Goal: Transaction & Acquisition: Book appointment/travel/reservation

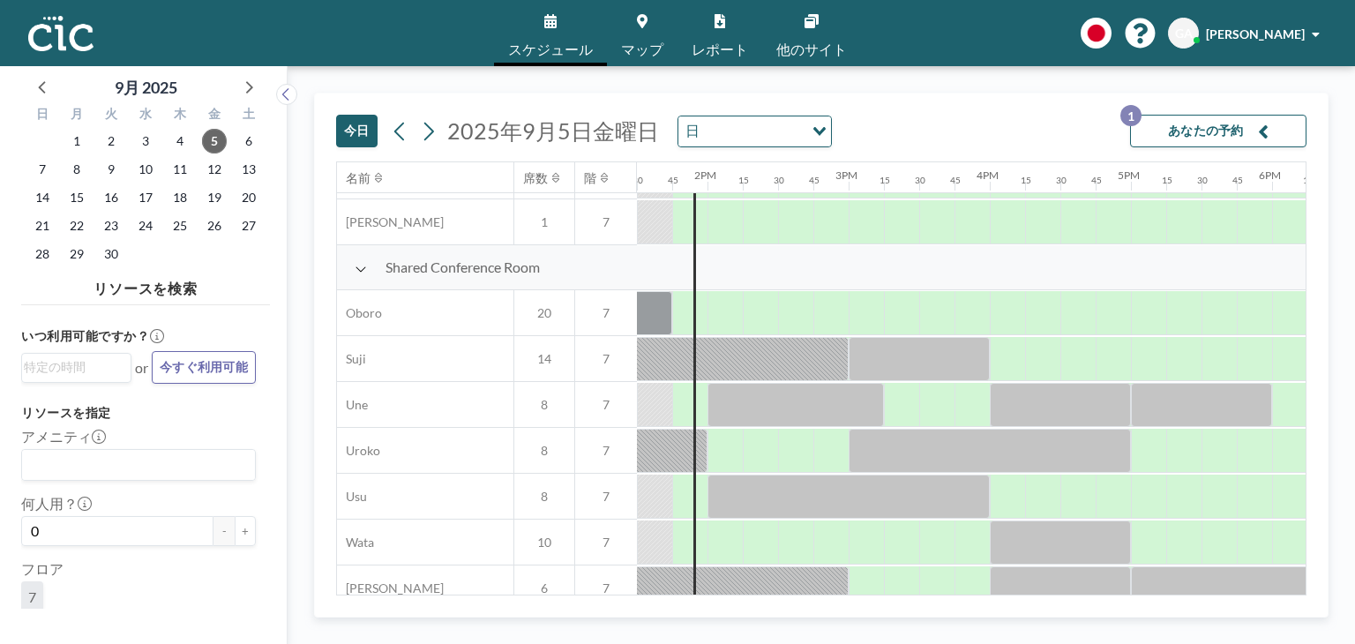
scroll to position [1257, 1905]
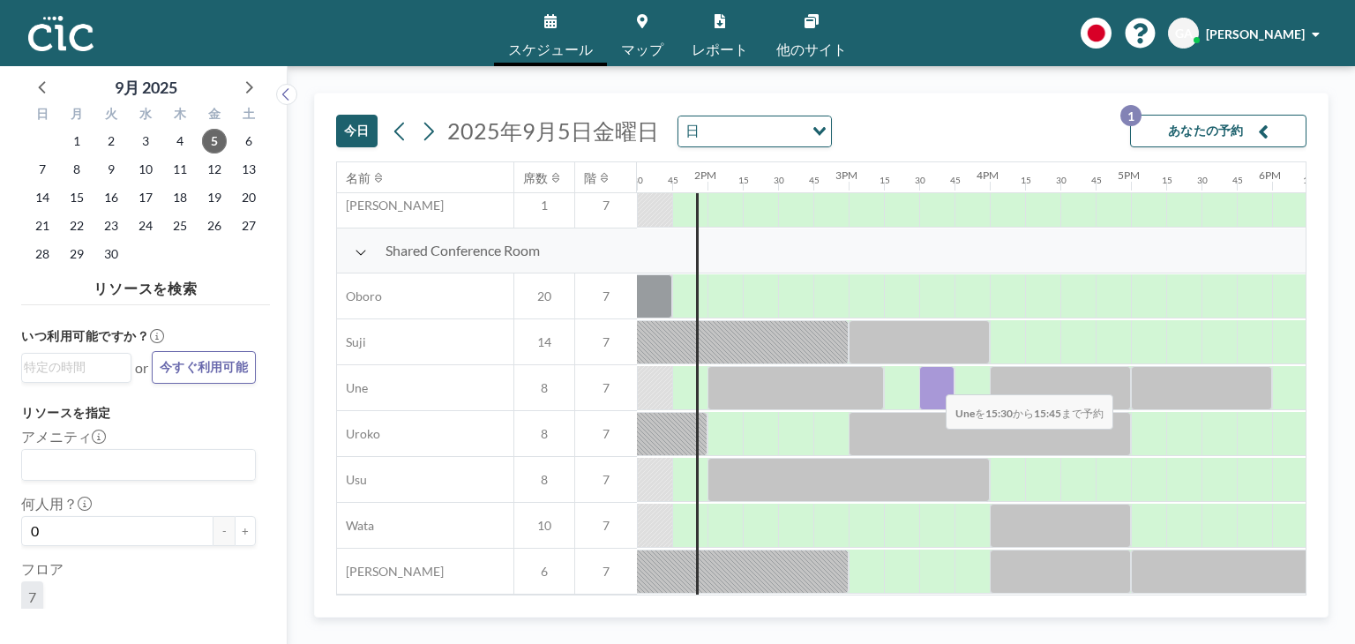
click at [931, 383] on div at bounding box center [936, 388] width 35 height 44
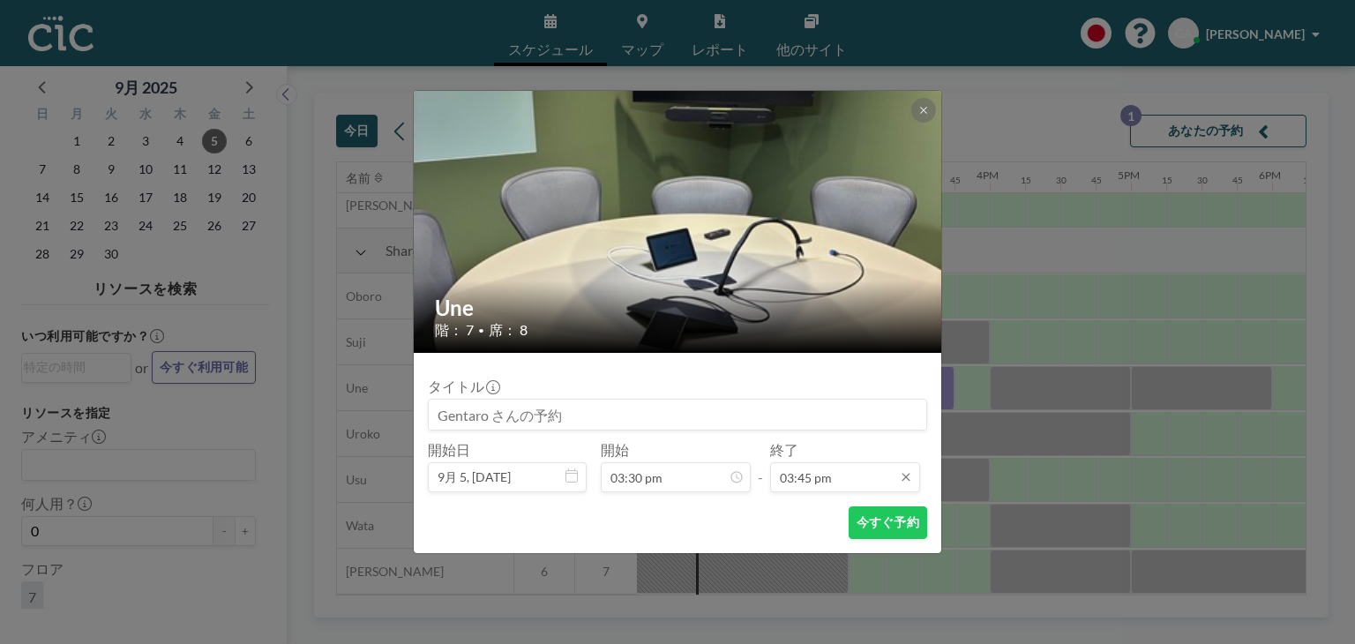
scroll to position [1978, 0]
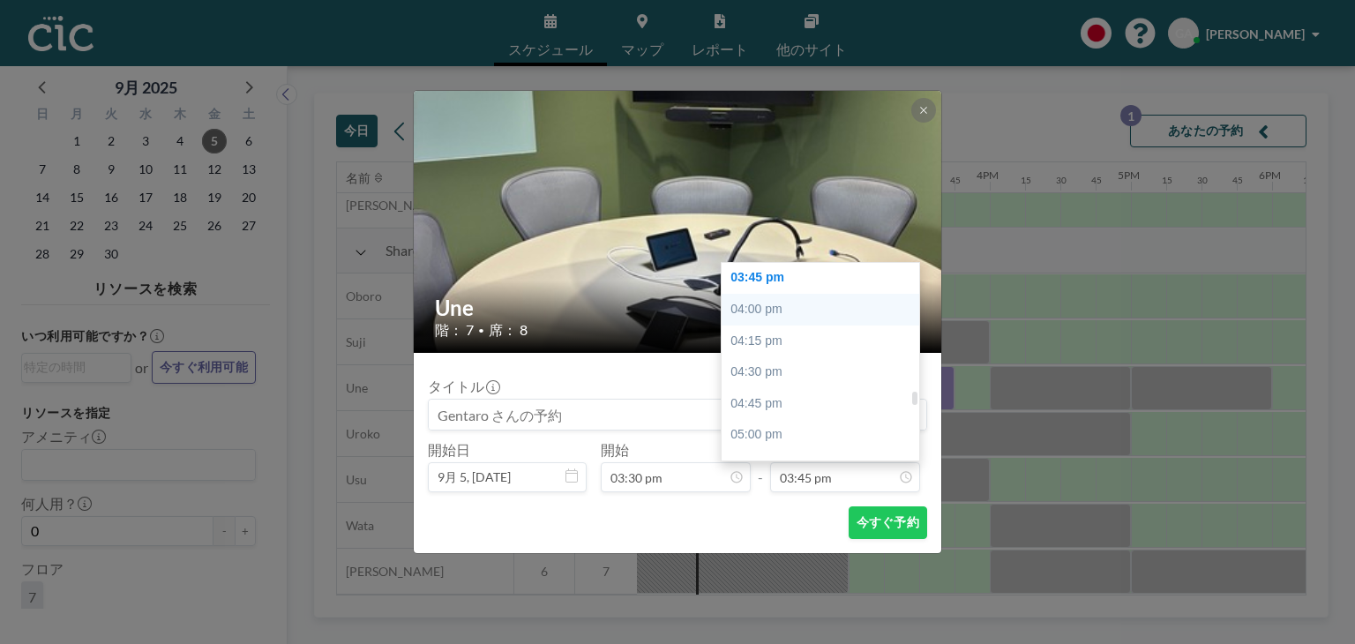
click at [790, 303] on div "04:00 pm" at bounding box center [824, 310] width 206 height 32
type input "04:00 pm"
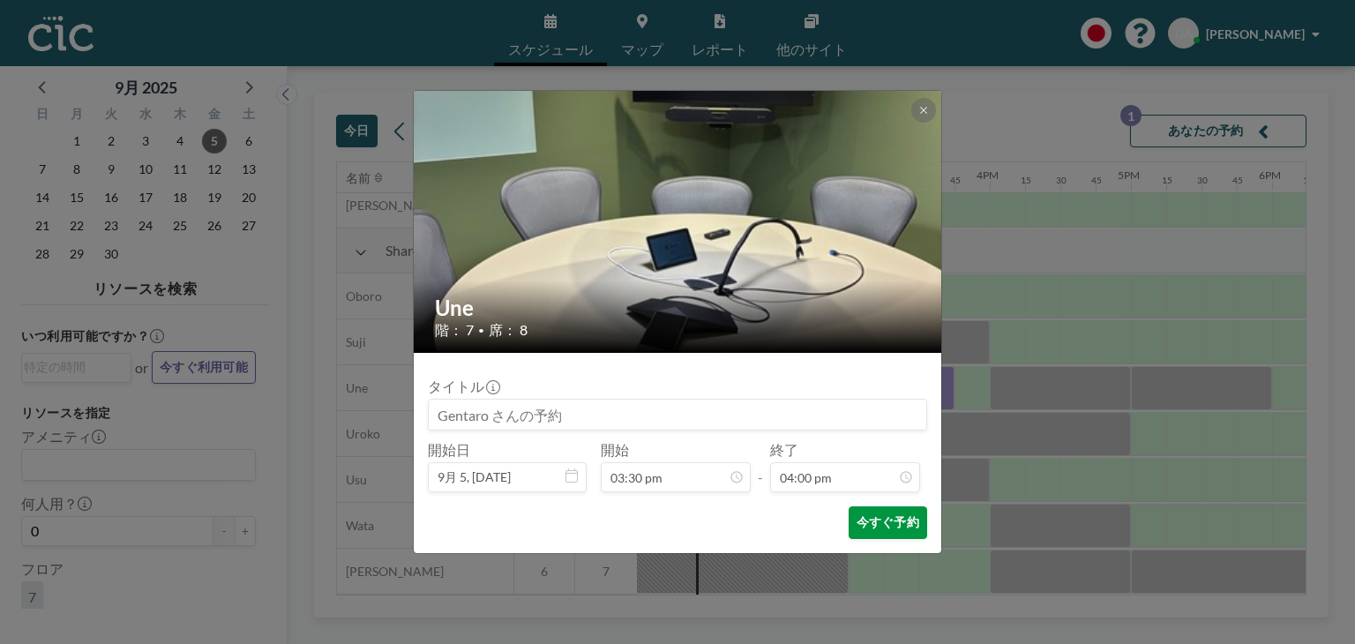
click at [861, 513] on button "今すぐ予約" at bounding box center [887, 522] width 78 height 33
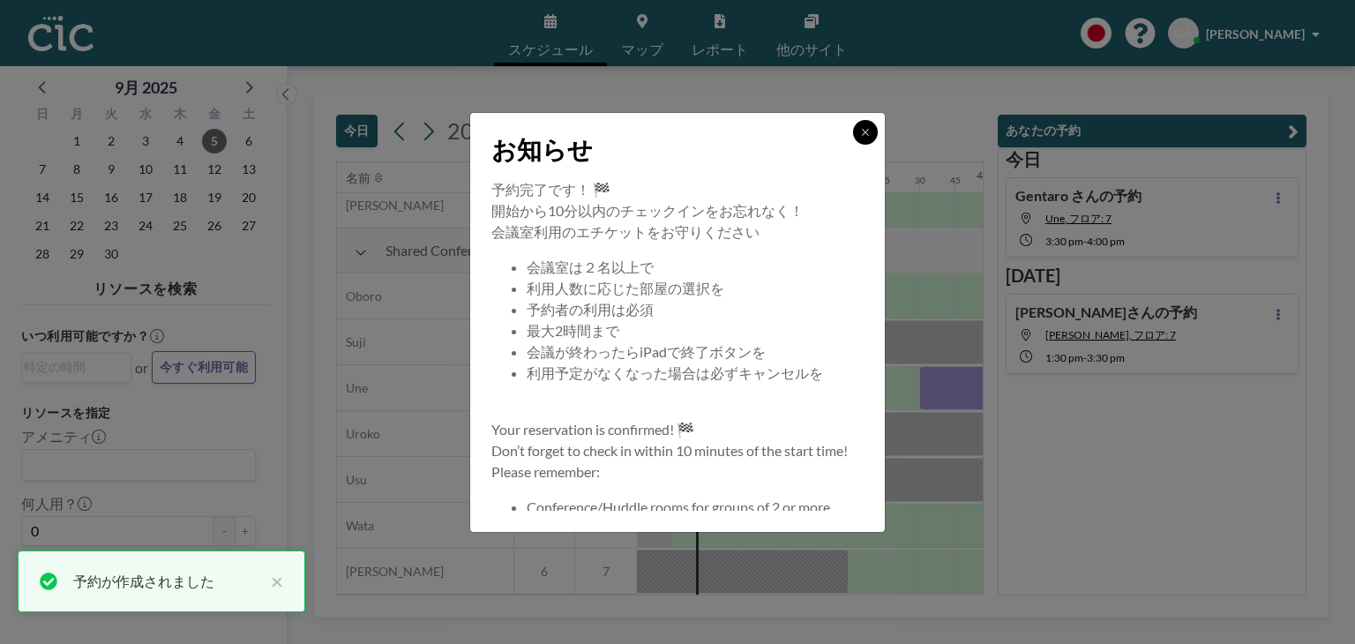
click at [871, 133] on button at bounding box center [865, 132] width 25 height 25
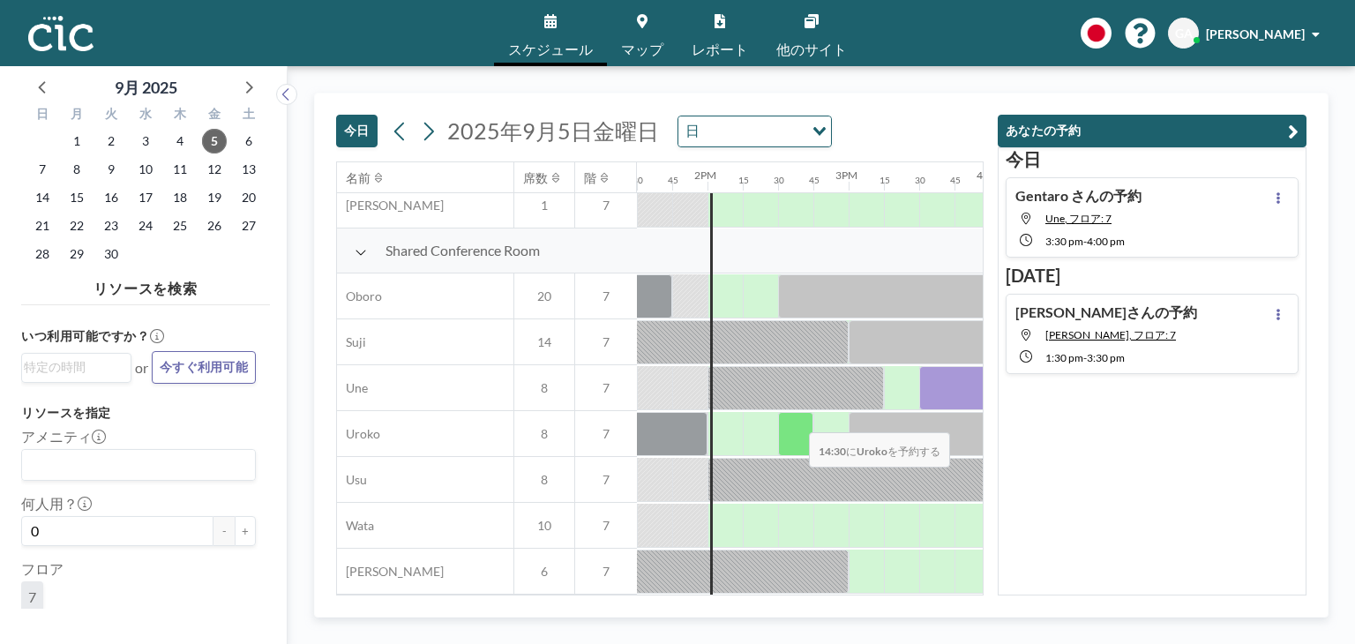
click at [795, 421] on div at bounding box center [795, 434] width 35 height 44
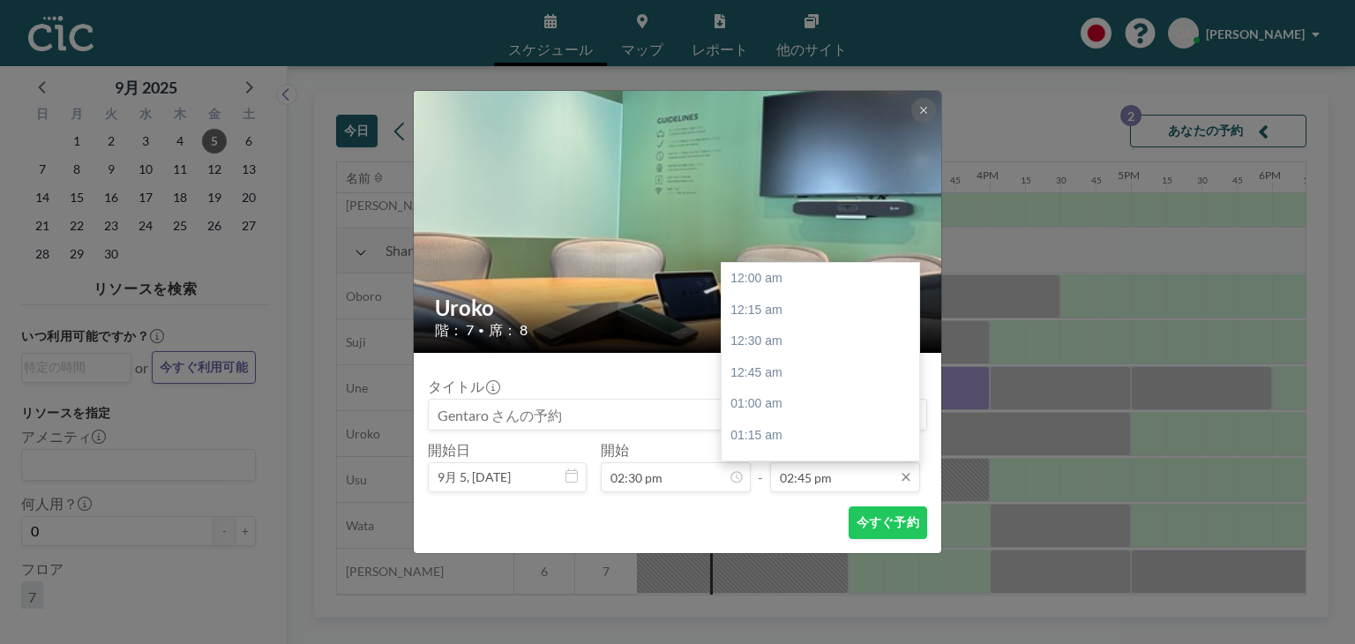
scroll to position [1852, 0]
click at [778, 307] on div "03:00 pm" at bounding box center [824, 311] width 206 height 32
type input "03:00 pm"
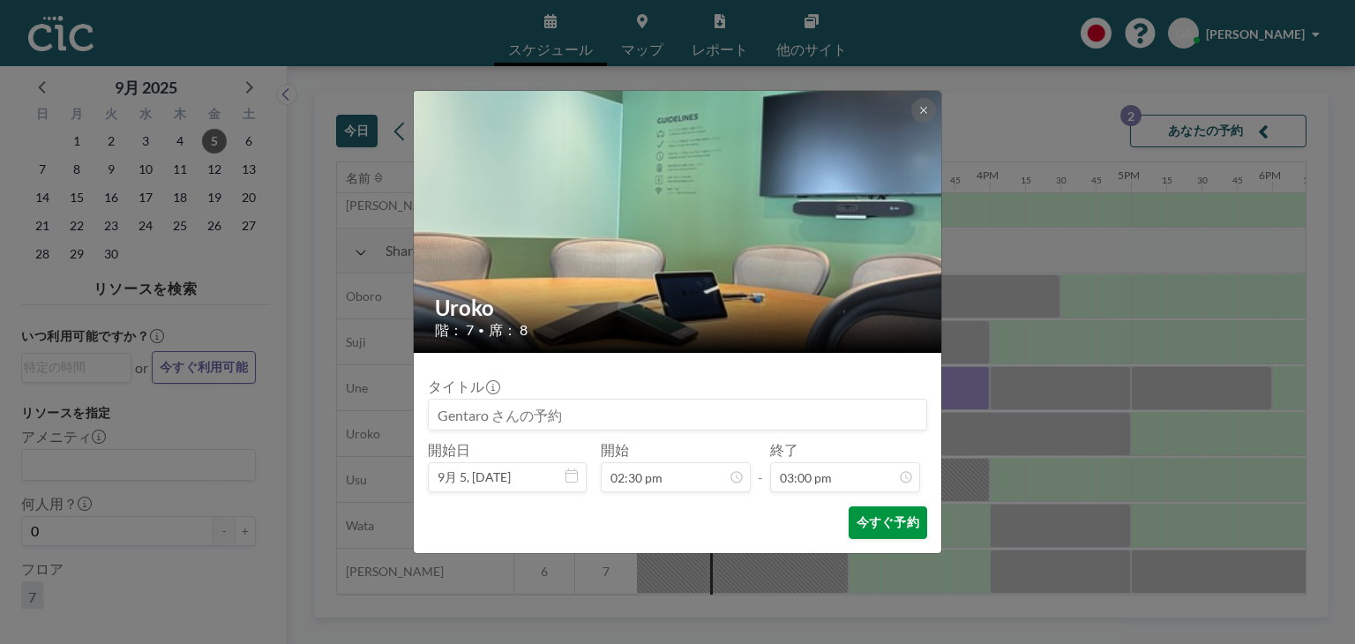
click at [880, 519] on button "今すぐ予約" at bounding box center [887, 522] width 78 height 33
